Goal: Task Accomplishment & Management: Complete application form

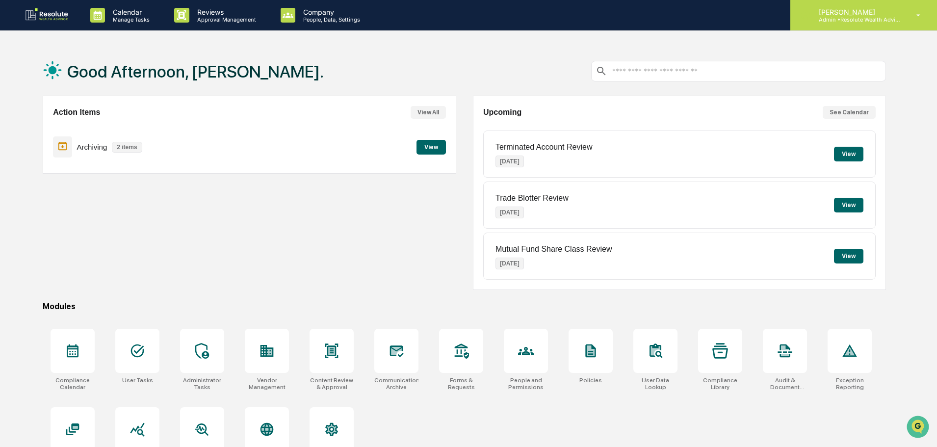
click at [855, 9] on p "[PERSON_NAME]" at bounding box center [856, 12] width 91 height 8
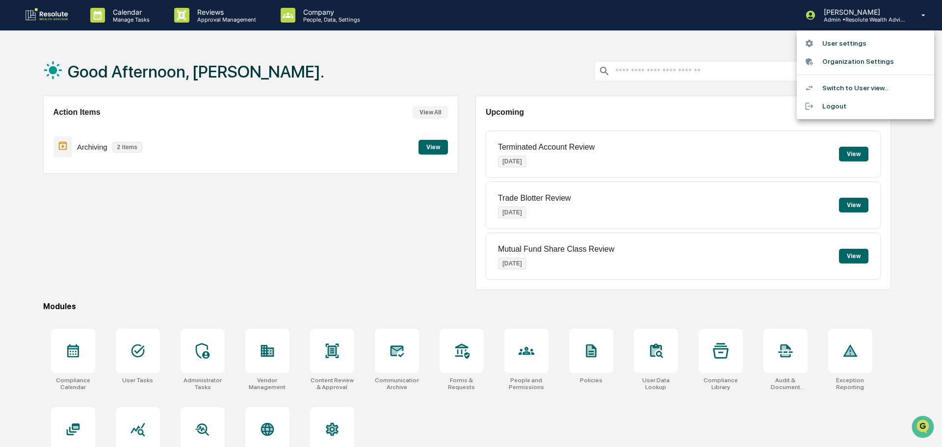
click at [850, 91] on li "Switch to User view..." at bounding box center [864, 88] width 137 height 18
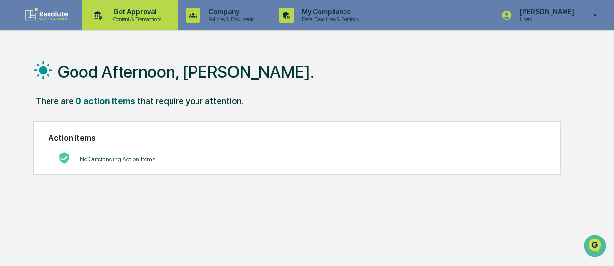
click at [139, 9] on p "Get Approval" at bounding box center [135, 12] width 61 height 8
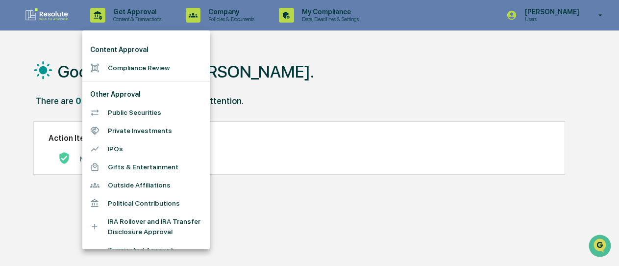
click at [123, 71] on li "Compliance Review" at bounding box center [146, 68] width 128 height 18
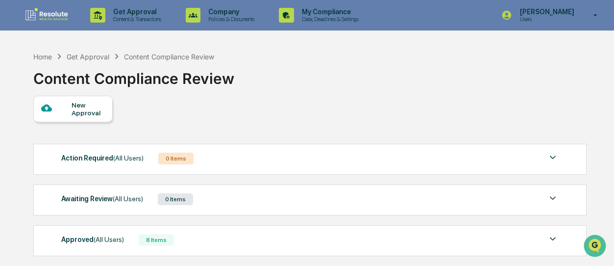
click at [72, 114] on div "New Approval" at bounding box center [88, 109] width 33 height 16
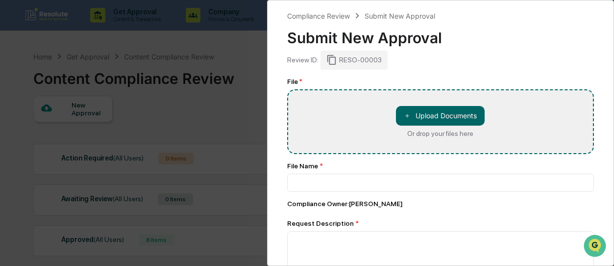
type input "**********"
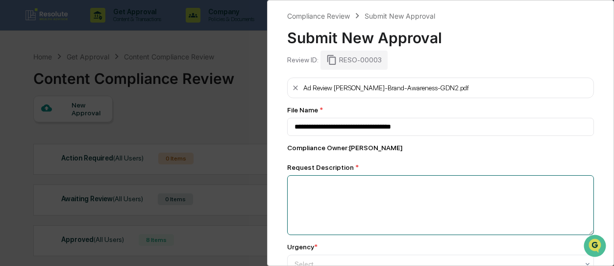
click at [317, 196] on textarea at bounding box center [440, 205] width 307 height 60
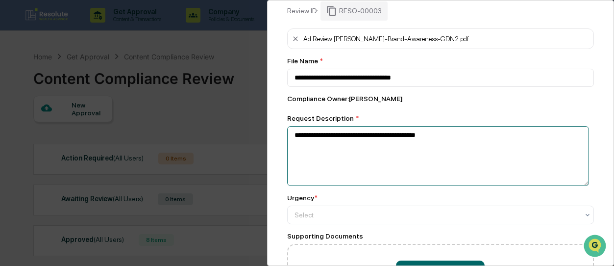
scroll to position [98, 0]
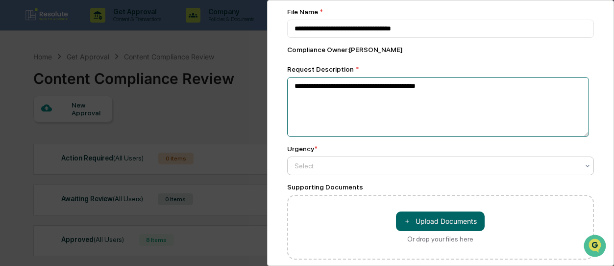
type textarea "**********"
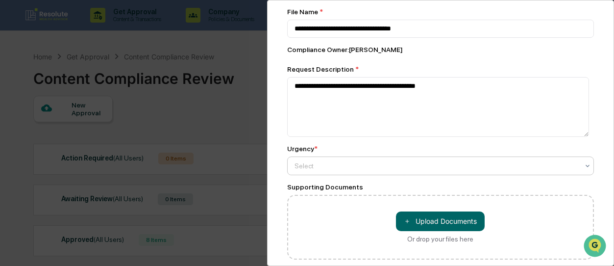
click at [329, 172] on div "Select" at bounding box center [437, 166] width 295 height 14
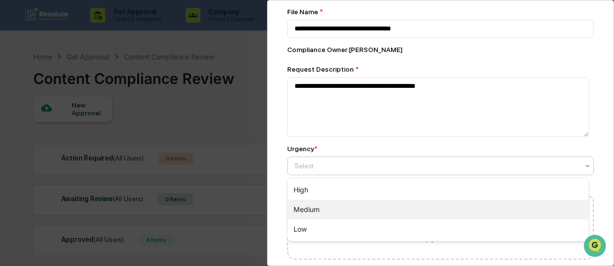
click at [314, 207] on div "Medium" at bounding box center [439, 210] width 302 height 20
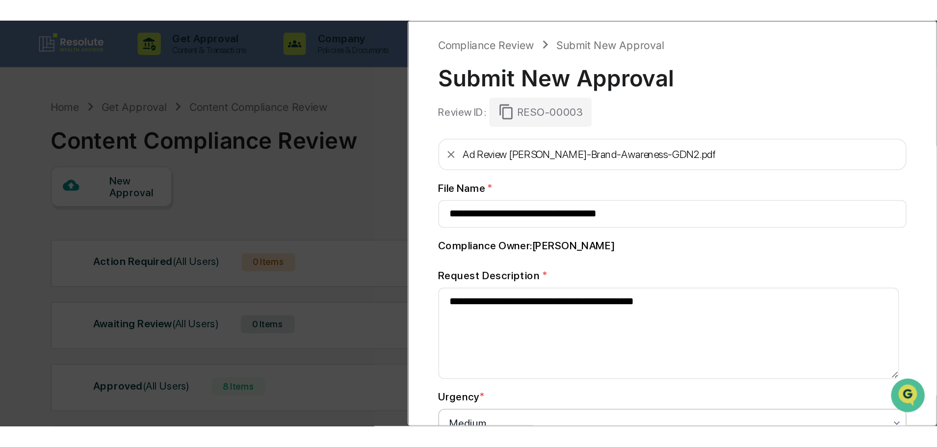
scroll to position [140, 0]
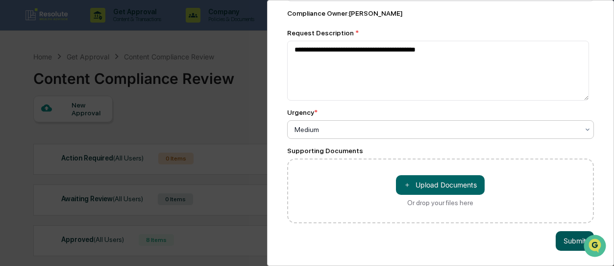
click at [561, 237] on button "Submit" at bounding box center [575, 241] width 38 height 20
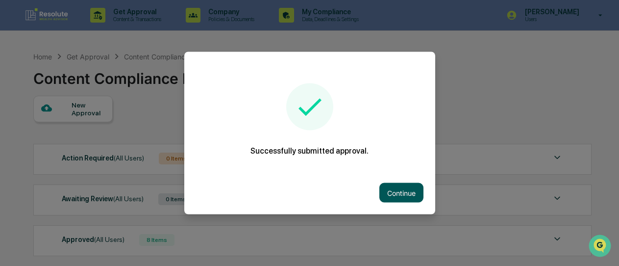
click at [405, 198] on button "Continue" at bounding box center [402, 193] width 44 height 20
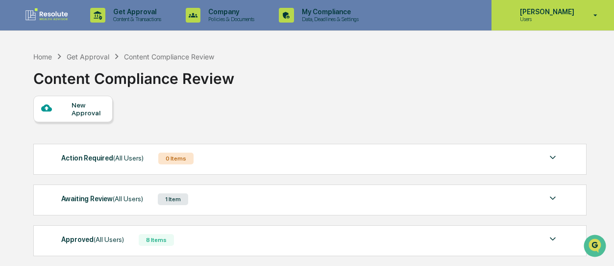
click at [550, 16] on p "Users" at bounding box center [545, 19] width 67 height 7
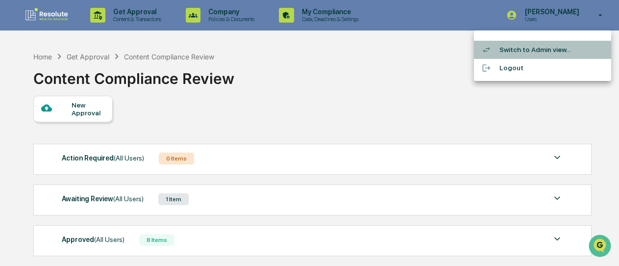
click at [517, 50] on li "Switch to Admin view..." at bounding box center [542, 50] width 137 height 18
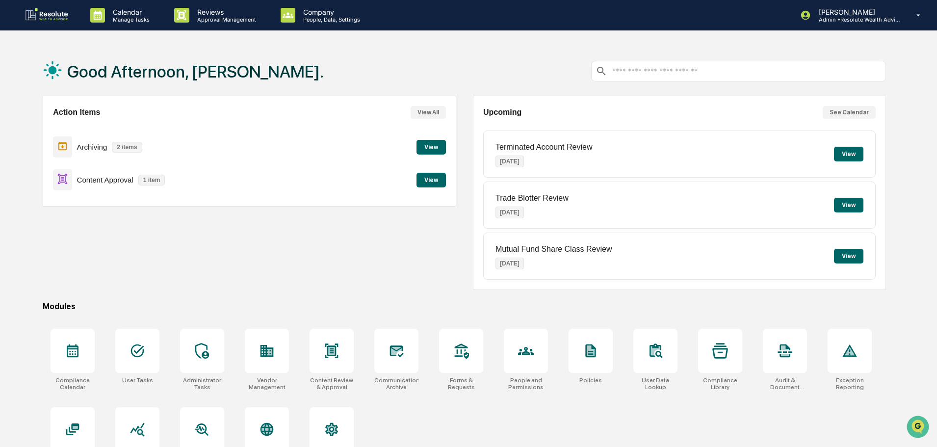
click at [231, 252] on div "Action Items View All Archiving 2 items View Content Approval 1 item View" at bounding box center [249, 193] width 413 height 194
click at [439, 179] on button "View" at bounding box center [430, 180] width 29 height 15
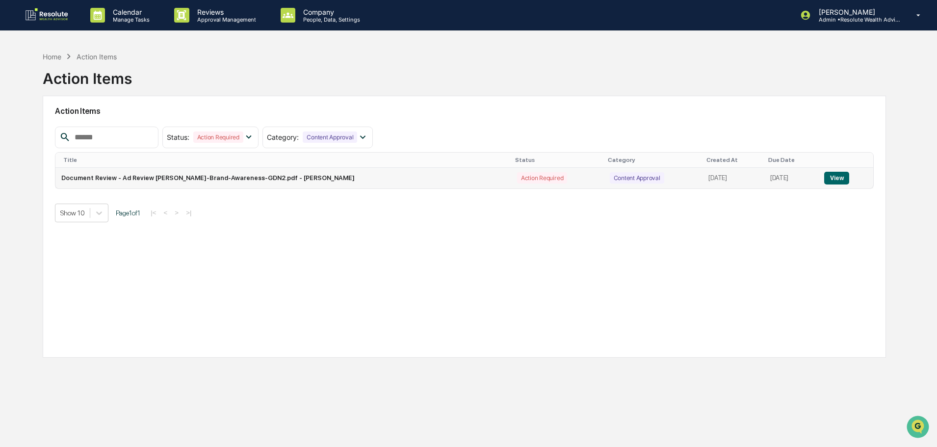
click at [829, 172] on button "View" at bounding box center [836, 178] width 25 height 13
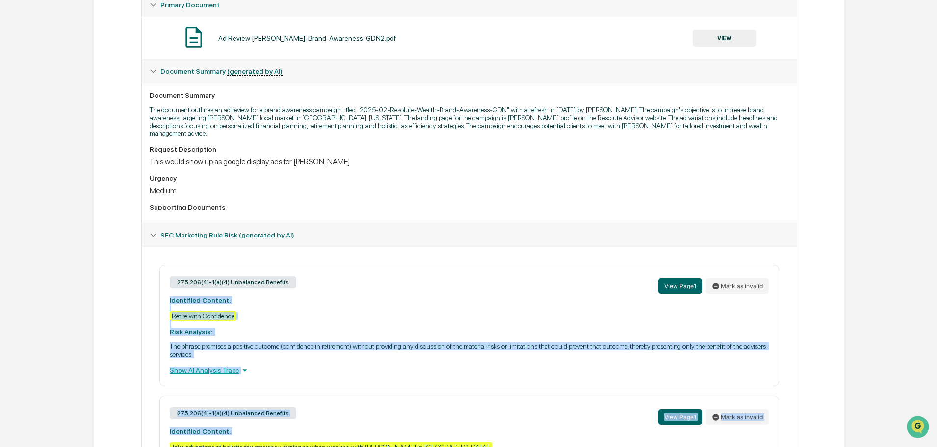
scroll to position [290, 0]
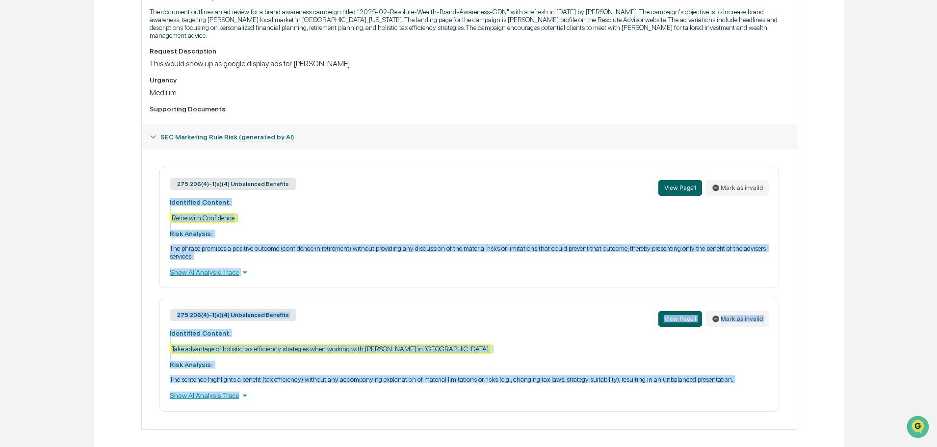
drag, startPoint x: 170, startPoint y: 291, endPoint x: 602, endPoint y: 467, distance: 466.3
copy div "Identified Content: Retire with Confidence Risk Analysis: The phrase promises a…"
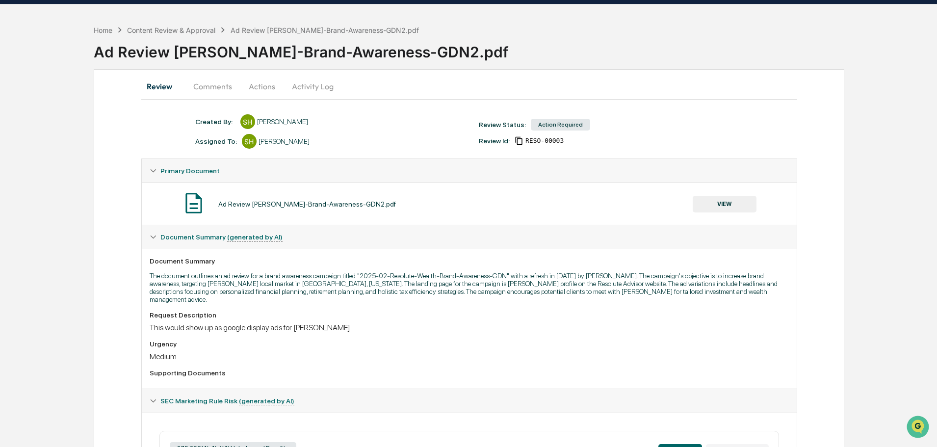
scroll to position [0, 0]
